Goal: Transaction & Acquisition: Purchase product/service

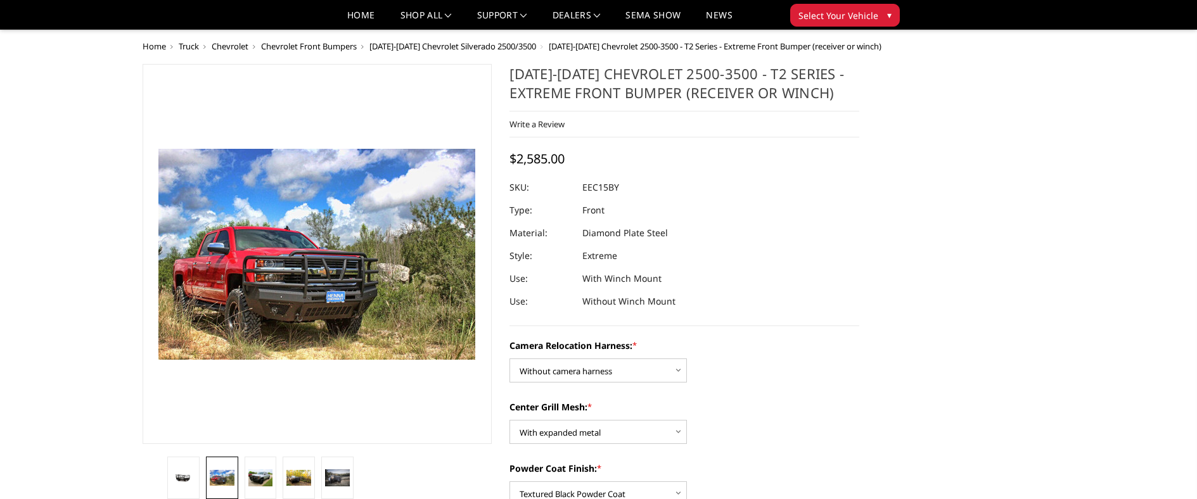
select select "3809"
select select "3806"
select select "3805"
select select "3800"
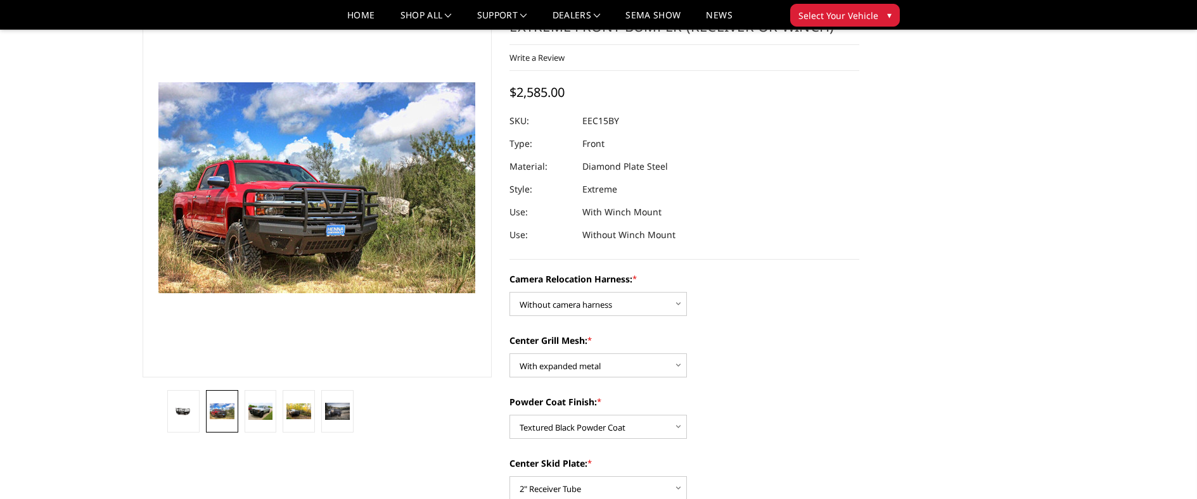
scroll to position [63, 0]
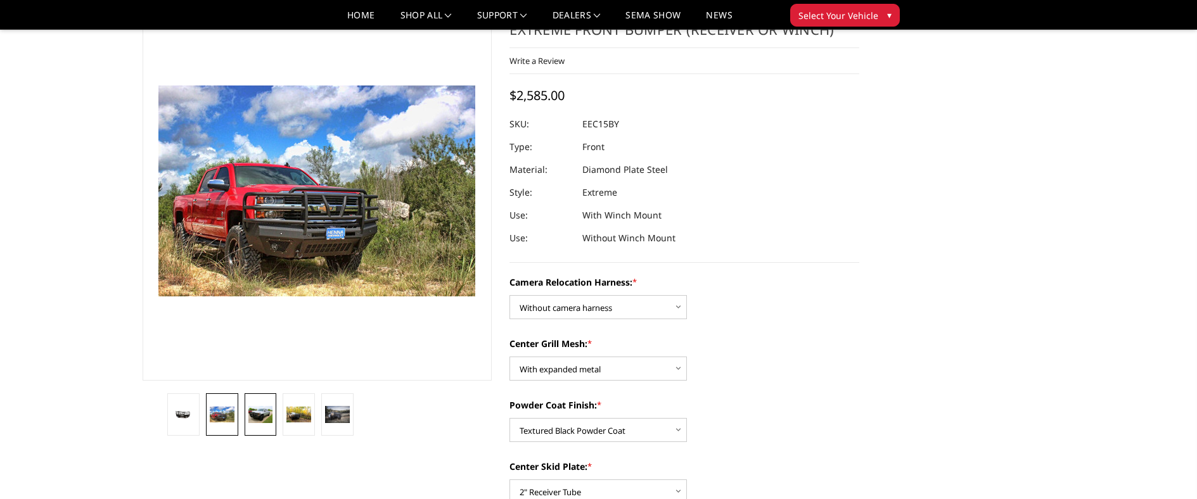
click at [265, 406] on img at bounding box center [260, 415] width 25 height 18
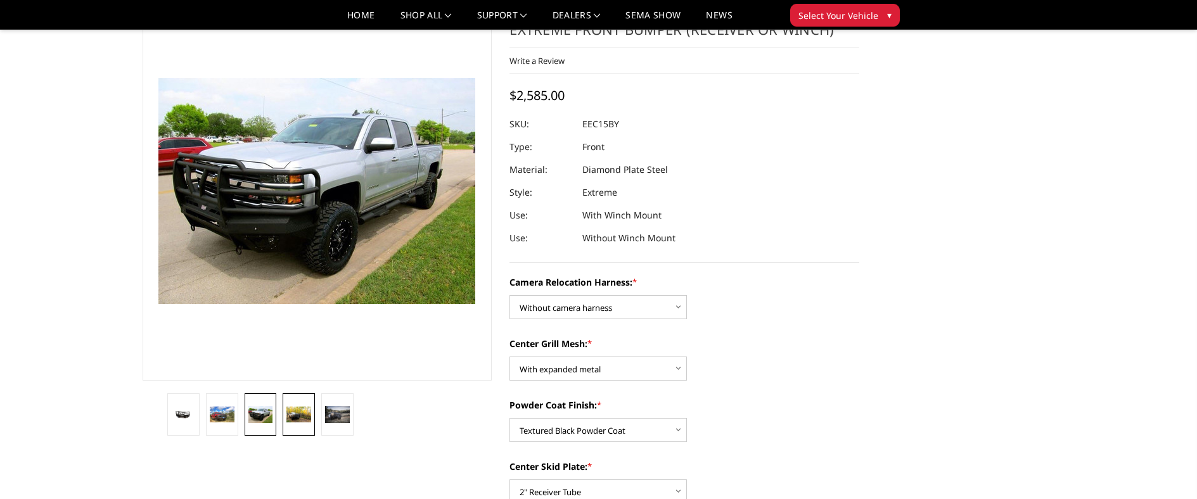
click at [288, 420] on img at bounding box center [298, 415] width 25 height 16
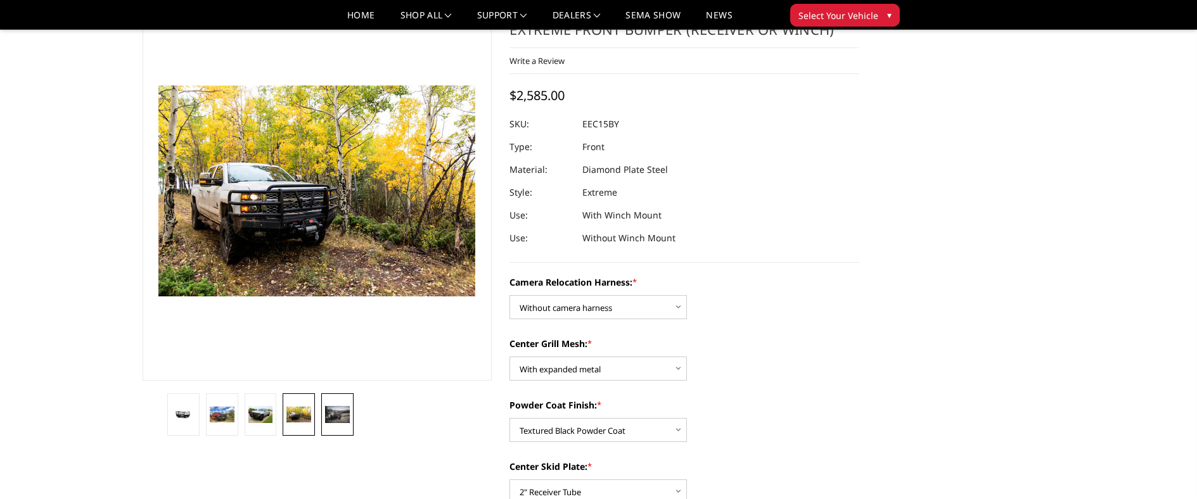
click at [322, 420] on link at bounding box center [337, 415] width 32 height 42
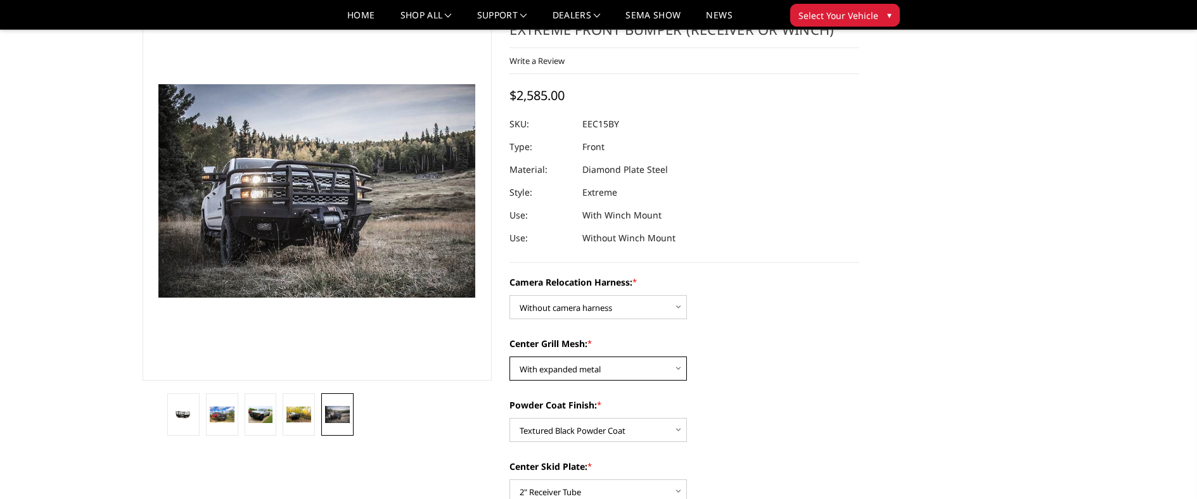
click at [669, 372] on select "Choose Options Without expanded metal With expanded metal" at bounding box center [598, 369] width 177 height 24
select select "3807"
click at [510, 357] on select "Choose Options Without expanded metal With expanded metal" at bounding box center [598, 369] width 177 height 24
click at [286, 420] on img at bounding box center [298, 415] width 25 height 16
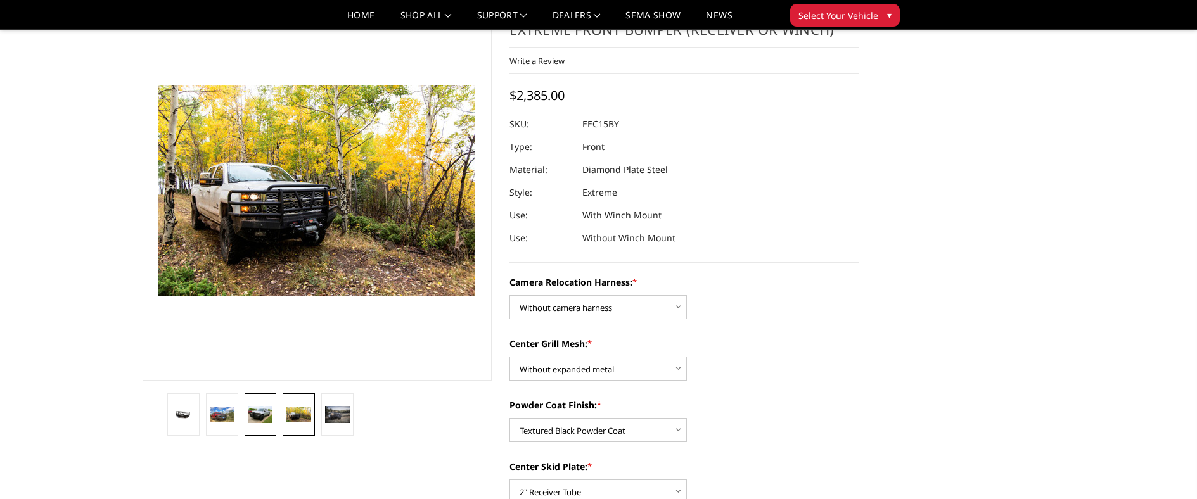
click at [262, 413] on img at bounding box center [260, 415] width 25 height 18
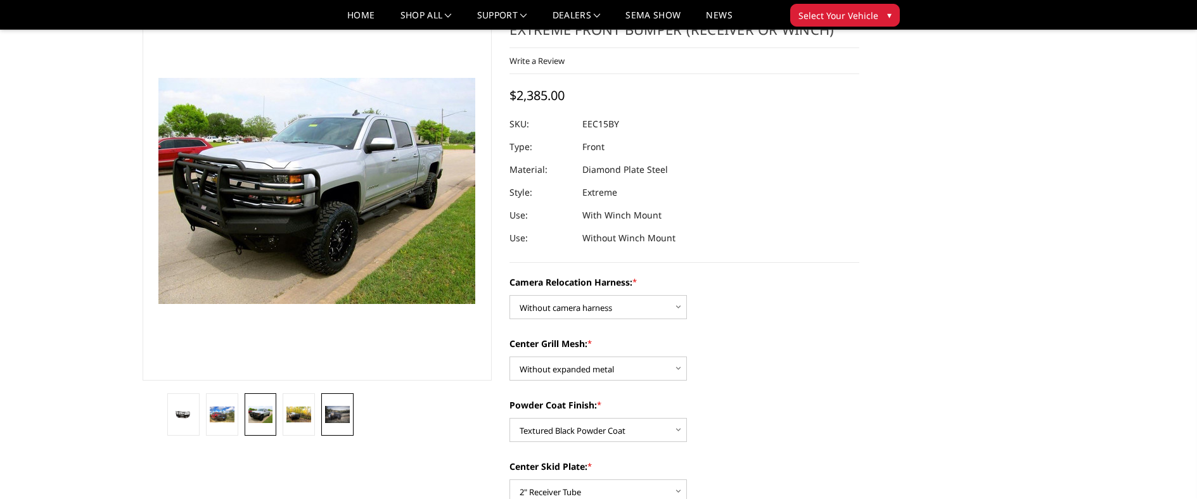
click at [335, 408] on img at bounding box center [337, 414] width 25 height 16
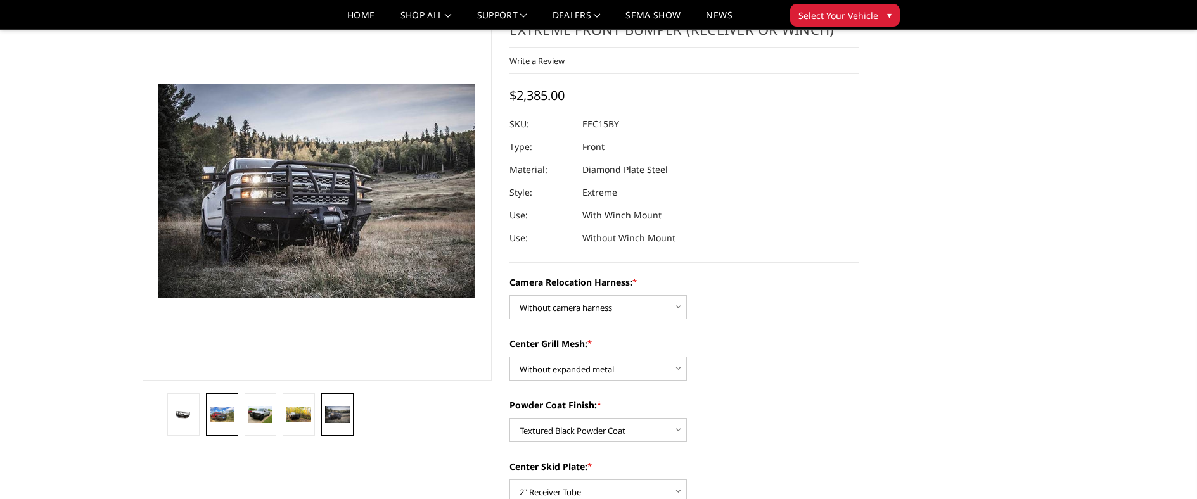
click at [222, 417] on img at bounding box center [222, 415] width 25 height 16
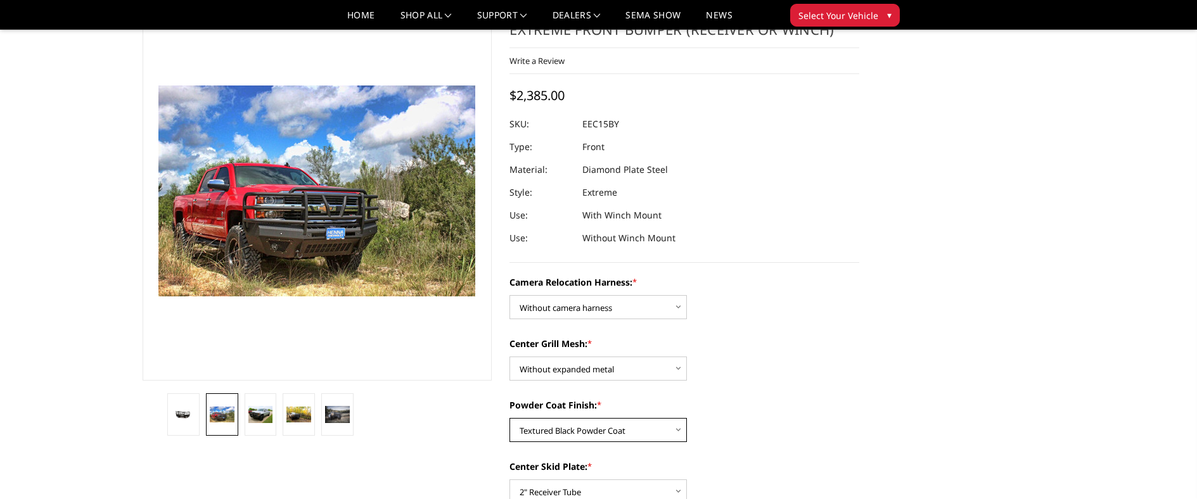
click at [607, 429] on select "Choose Options Textured Black Powder Coat Gloss Black Powder Coat Bare Metal" at bounding box center [598, 430] width 177 height 24
click at [510, 418] on select "Choose Options Textured Black Powder Coat Gloss Black Powder Coat Bare Metal" at bounding box center [598, 430] width 177 height 24
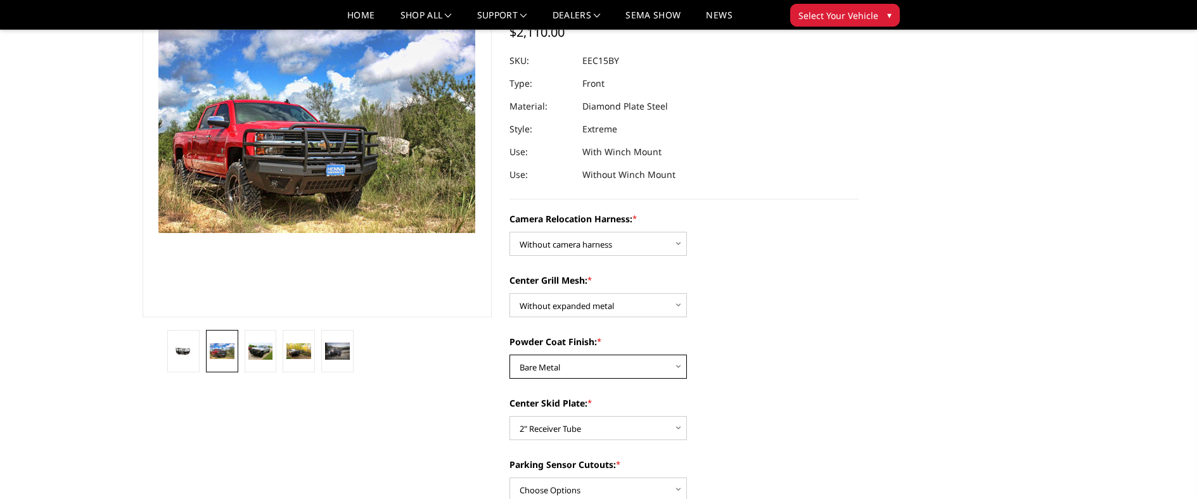
click at [627, 372] on select "Choose Options Textured Black Powder Coat Gloss Black Powder Coat Bare Metal" at bounding box center [598, 367] width 177 height 24
click at [510, 355] on select "Choose Options Textured Black Powder Coat Gloss Black Powder Coat Bare Metal" at bounding box center [598, 367] width 177 height 24
click at [629, 369] on select "Choose Options Textured Black Powder Coat Gloss Black Powder Coat Bare Metal" at bounding box center [598, 367] width 177 height 24
click at [510, 355] on select "Choose Options Textured Black Powder Coat Gloss Black Powder Coat Bare Metal" at bounding box center [598, 367] width 177 height 24
click at [633, 368] on select "Choose Options Textured Black Powder Coat Gloss Black Powder Coat Bare Metal" at bounding box center [598, 367] width 177 height 24
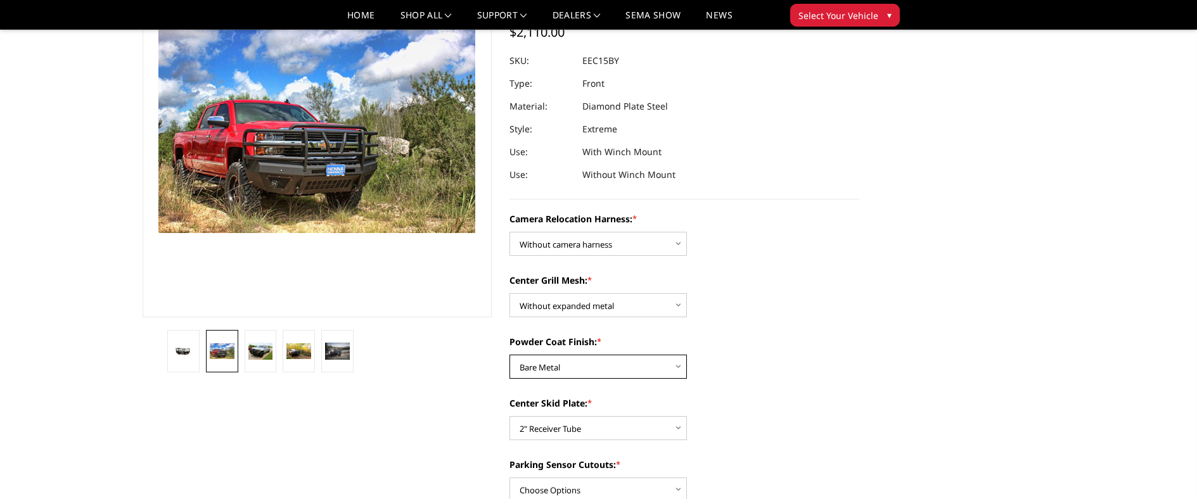
select select "3805"
click at [510, 355] on select "Choose Options Textured Black Powder Coat Gloss Black Powder Coat Bare Metal" at bounding box center [598, 367] width 177 height 24
click at [619, 425] on select "Choose Options Winch Mount Skid Plate Standard Skid Plate (included) 2" Receive…" at bounding box center [598, 428] width 177 height 24
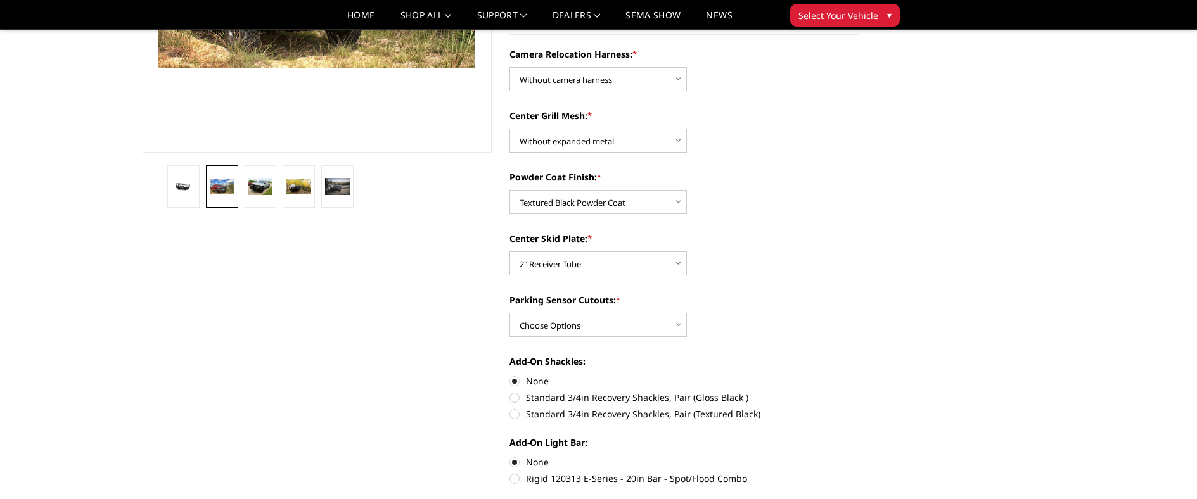
scroll to position [317, 0]
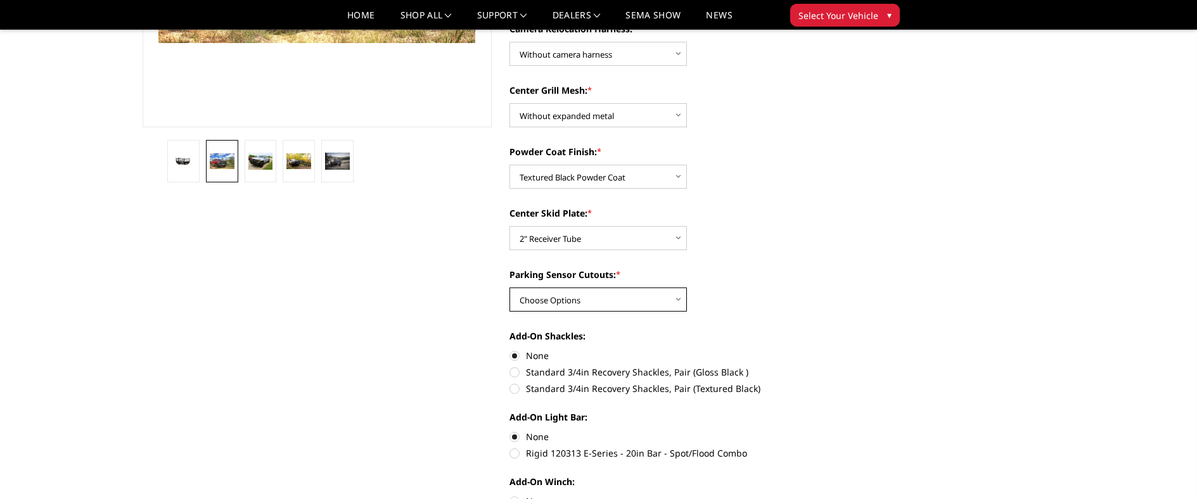
click at [657, 301] on select "Choose Options Yes - With Parking Sensor Cutouts" at bounding box center [598, 300] width 177 height 24
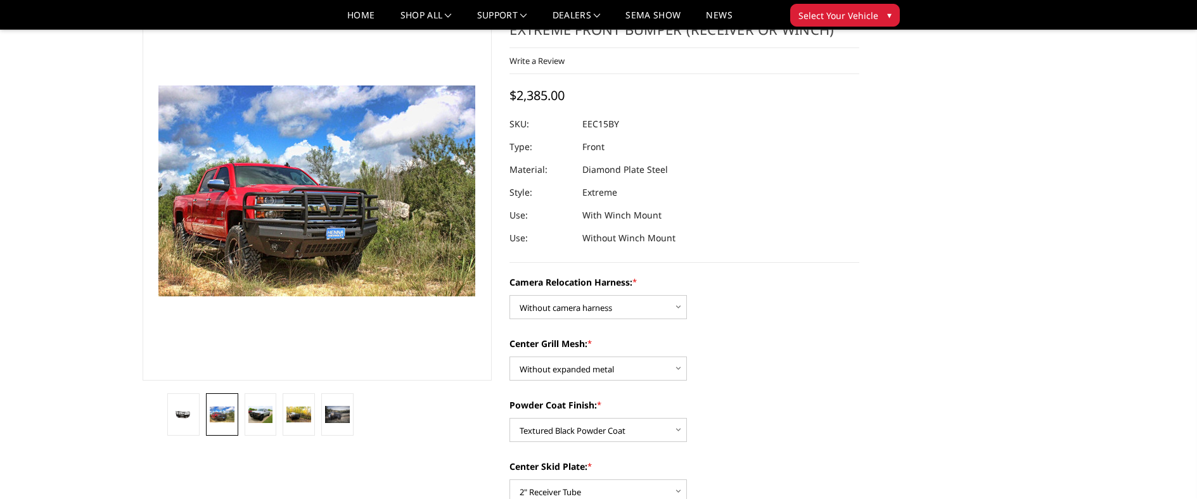
scroll to position [127, 0]
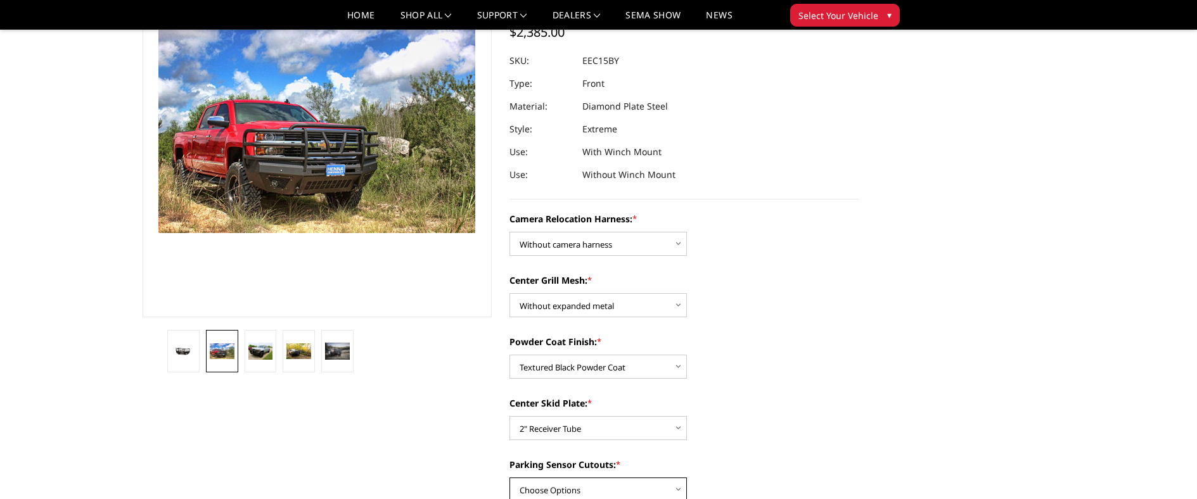
click at [641, 482] on select "Choose Options Yes - With Parking Sensor Cutouts" at bounding box center [598, 490] width 177 height 24
select select "3799"
click at [510, 478] on select "Choose Options Yes - With Parking Sensor Cutouts" at bounding box center [598, 490] width 177 height 24
click at [650, 484] on select "Choose Options Yes - With Parking Sensor Cutouts" at bounding box center [598, 490] width 177 height 24
click at [510, 478] on select "Choose Options Yes - With Parking Sensor Cutouts" at bounding box center [598, 490] width 177 height 24
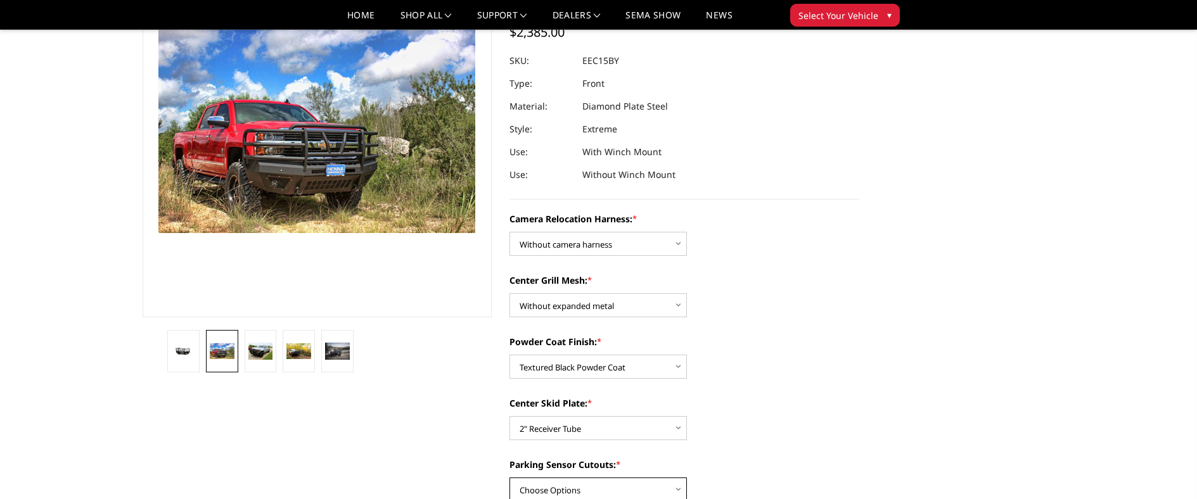
click at [645, 482] on select "Choose Options Yes - With Parking Sensor Cutouts" at bounding box center [598, 490] width 177 height 24
select select "3799"
click at [510, 478] on select "Choose Options Yes - With Parking Sensor Cutouts" at bounding box center [598, 490] width 177 height 24
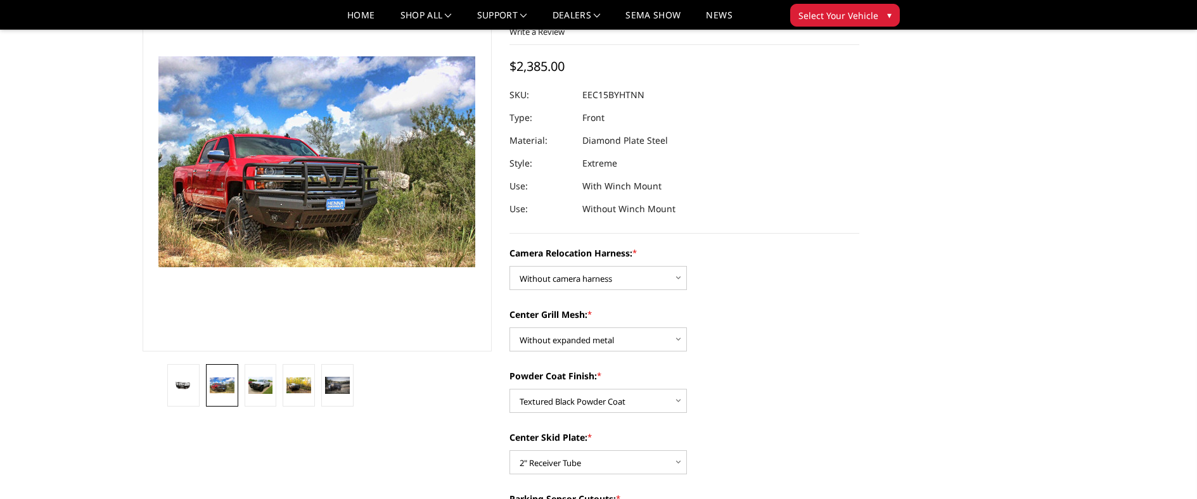
scroll to position [63, 0]
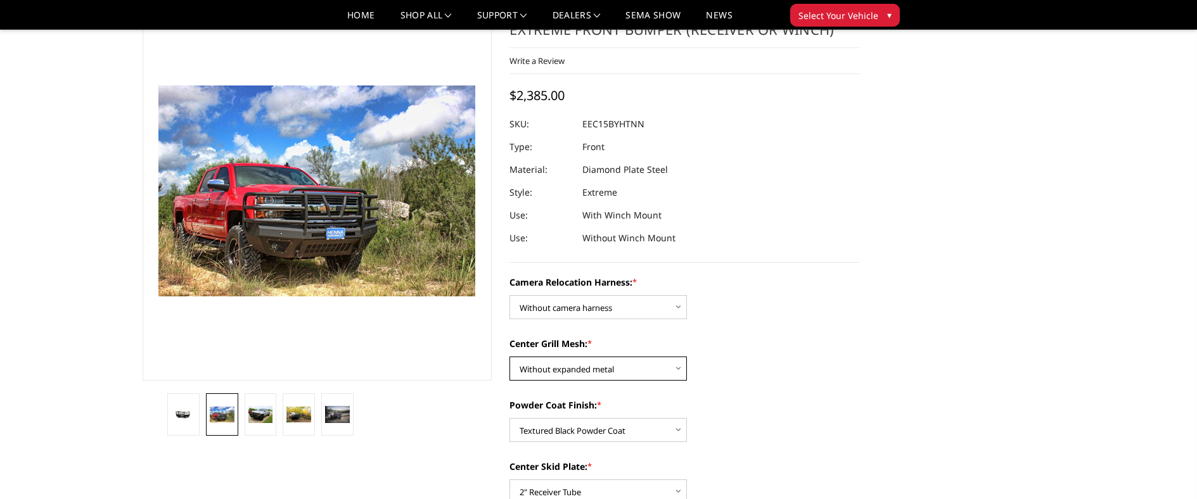
click at [654, 371] on select "Choose Options Without expanded metal With expanded metal" at bounding box center [598, 369] width 177 height 24
select select "3806"
click at [510, 357] on select "Choose Options Without expanded metal With expanded metal" at bounding box center [598, 369] width 177 height 24
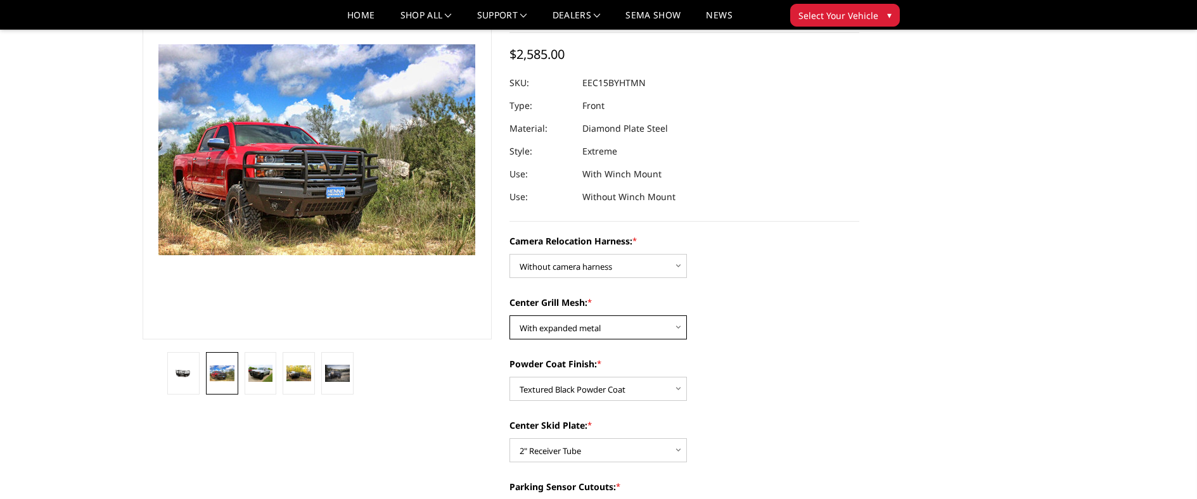
scroll to position [127, 0]
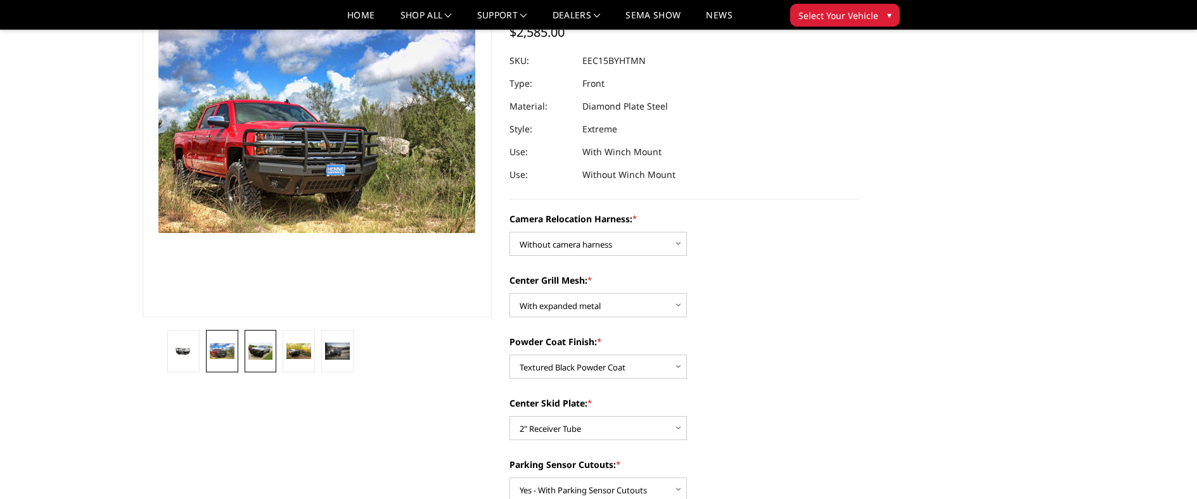
click at [256, 355] on img at bounding box center [260, 352] width 25 height 18
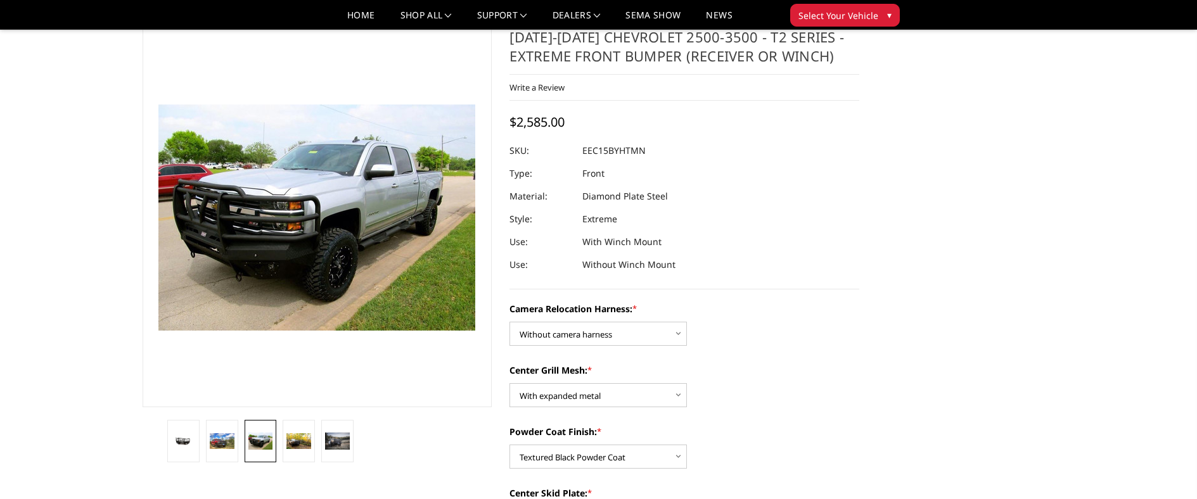
scroll to position [0, 0]
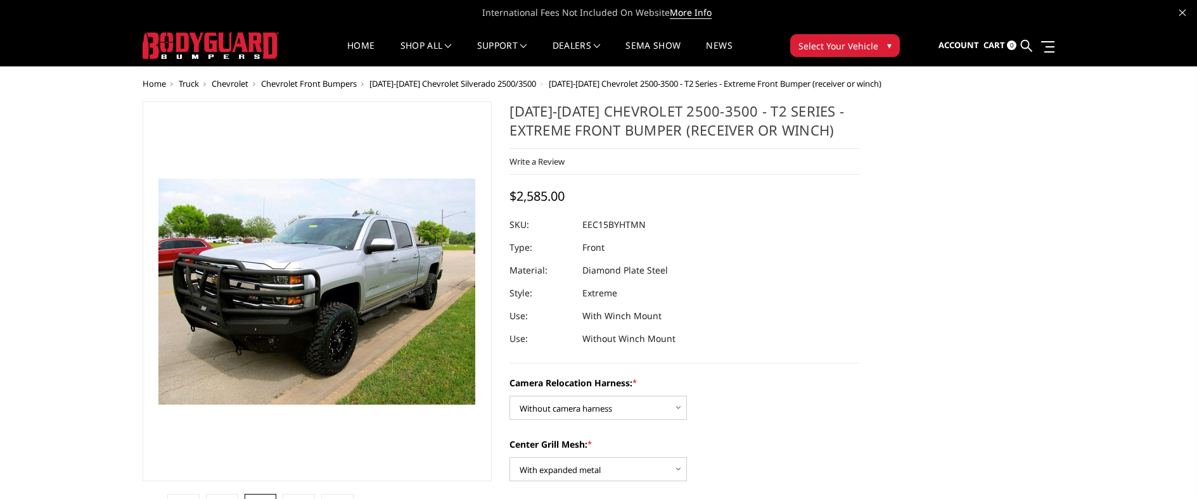
drag, startPoint x: 511, startPoint y: 108, endPoint x: 841, endPoint y: 108, distance: 329.5
click at [841, 108] on h1 "[DATE]-[DATE] Chevrolet 2500-3500 - T2 Series - Extreme Front Bumper (receiver …" at bounding box center [685, 125] width 350 height 48
click at [614, 383] on label "Camera Relocation Harness: *" at bounding box center [685, 382] width 350 height 13
click at [614, 396] on select "Choose Options Without camera harness With camera harness" at bounding box center [598, 408] width 177 height 24
click at [637, 380] on small "*" at bounding box center [634, 382] width 4 height 11
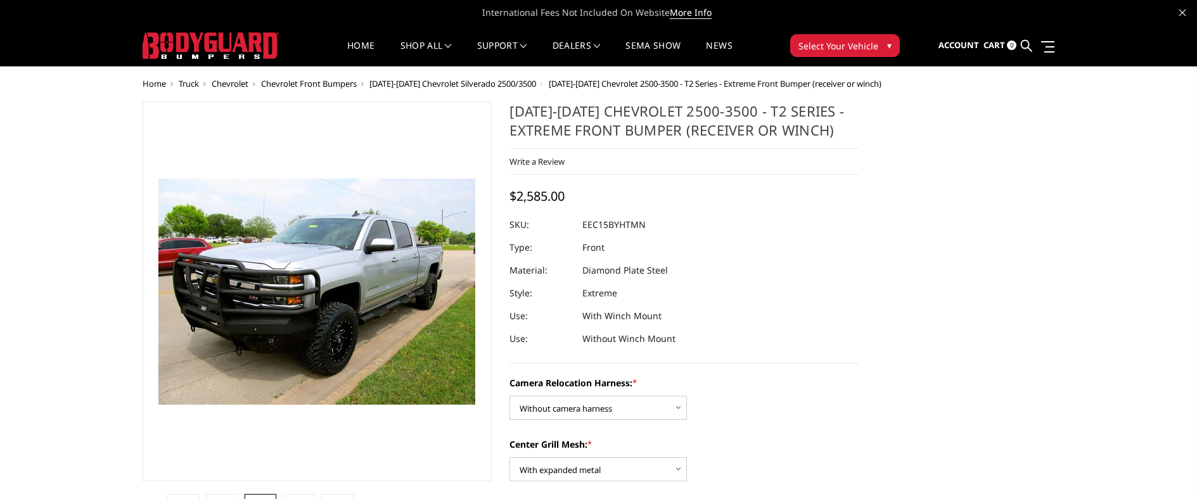
click at [638, 396] on select "Choose Options Without camera harness With camera harness" at bounding box center [598, 408] width 177 height 24
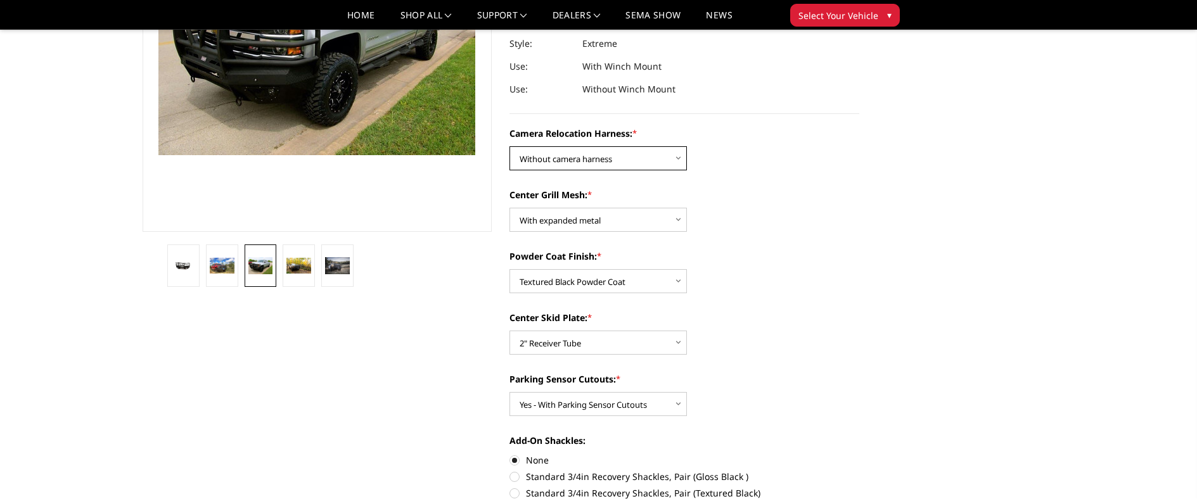
scroll to position [190, 0]
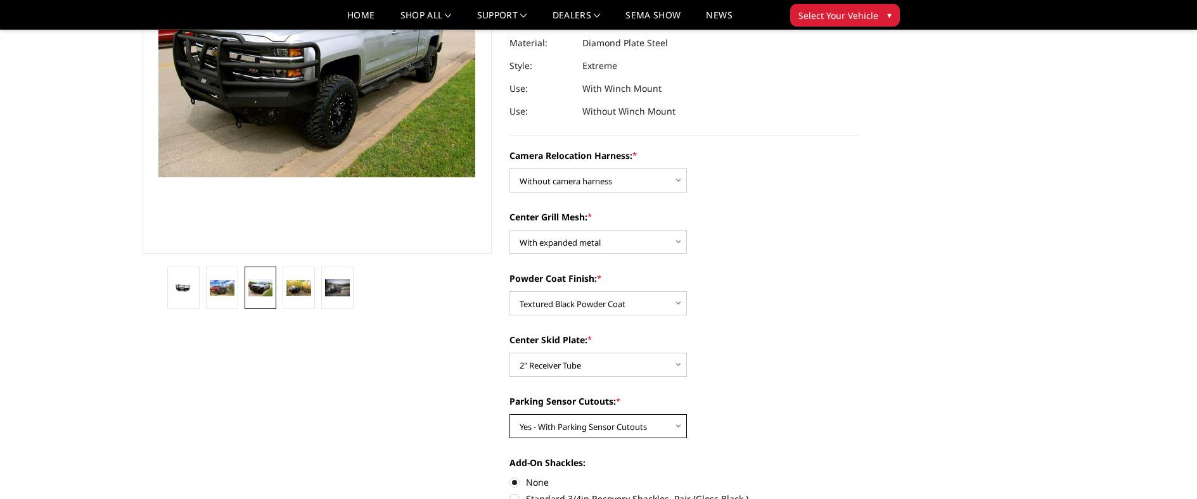
click at [558, 428] on select "Choose Options Yes - With Parking Sensor Cutouts" at bounding box center [598, 426] width 177 height 24
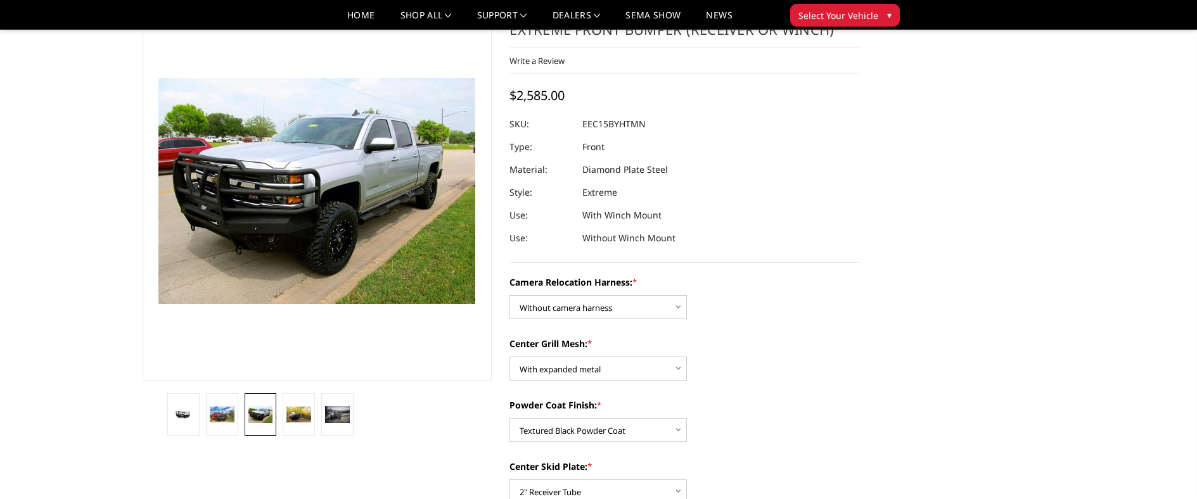
scroll to position [127, 0]
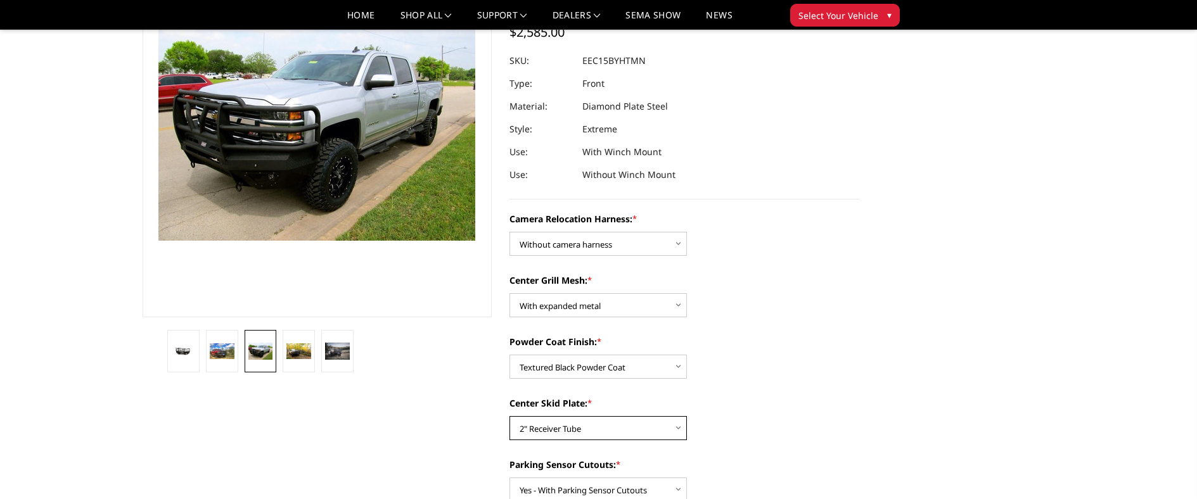
click at [534, 426] on select "Choose Options Winch Mount Skid Plate Standard Skid Plate (included) 2" Receive…" at bounding box center [598, 428] width 177 height 24
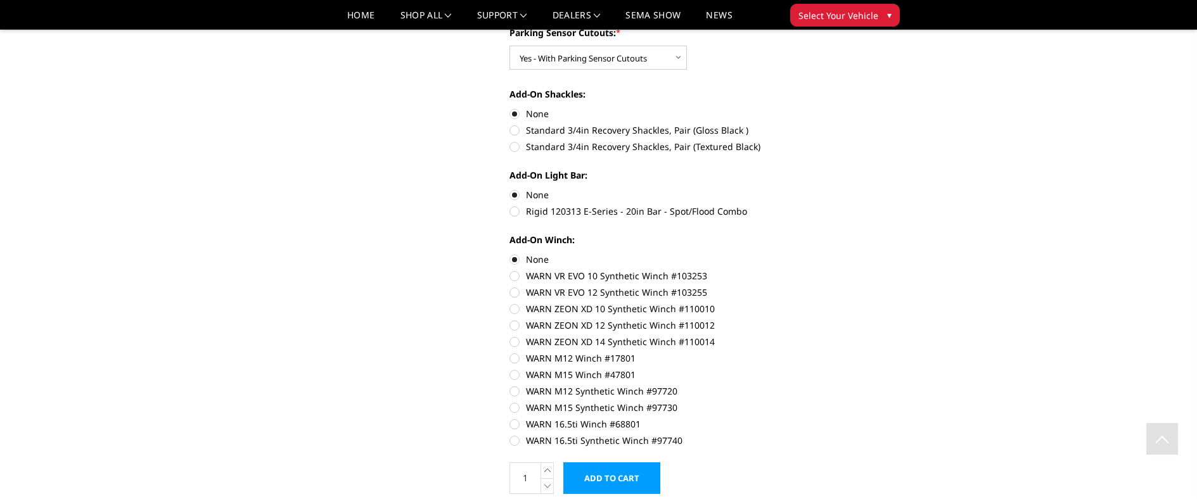
scroll to position [190, 0]
